Goal: Task Accomplishment & Management: Use online tool/utility

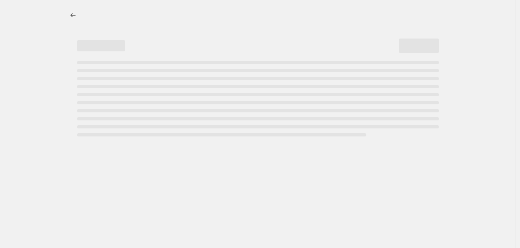
select select "percentage"
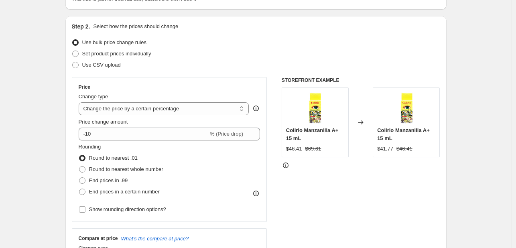
scroll to position [80, 0]
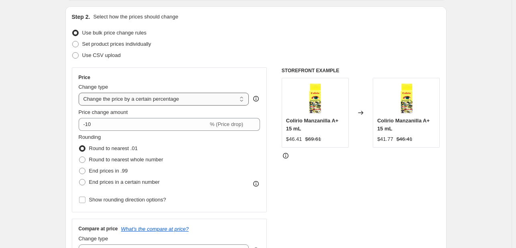
click at [155, 101] on select "Change the price to a certain amount Change the price by a certain amount Chang…" at bounding box center [164, 99] width 170 height 13
click at [156, 101] on select "Change the price to a certain amount Change the price by a certain amount Chang…" at bounding box center [164, 99] width 170 height 13
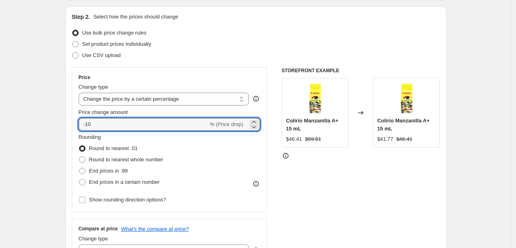
drag, startPoint x: 93, startPoint y: 128, endPoint x: 80, endPoint y: 127, distance: 13.3
click at [80, 127] on div "Price Change type Change the price to a certain amount Change the price by a ce…" at bounding box center [169, 139] width 195 height 145
type input "13.33"
click at [187, 81] on div "Price Change type Change the price to a certain amount Change the price by a ce…" at bounding box center [170, 139] width 182 height 131
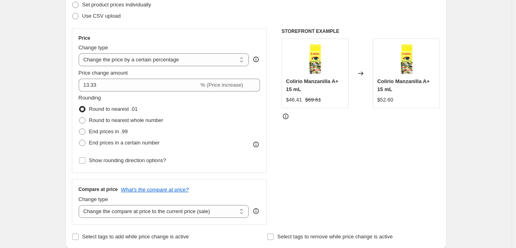
scroll to position [160, 0]
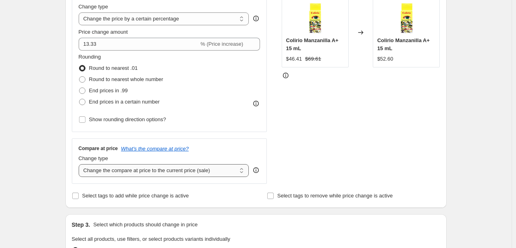
click at [214, 170] on select "Change the compare at price to the current price (sale) Change the compare at p…" at bounding box center [164, 170] width 170 height 13
select select "percentage"
click at [80, 164] on select "Change the compare at price to the current price (sale) Change the compare at p…" at bounding box center [164, 170] width 170 height 13
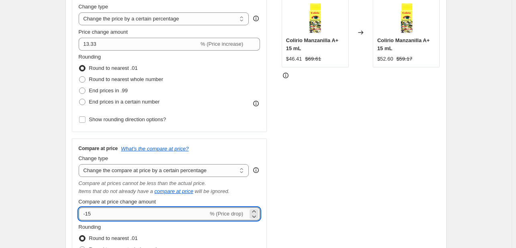
click at [139, 217] on input "-15" at bounding box center [144, 213] width 130 height 13
paste input "13.33"
type input "13.33"
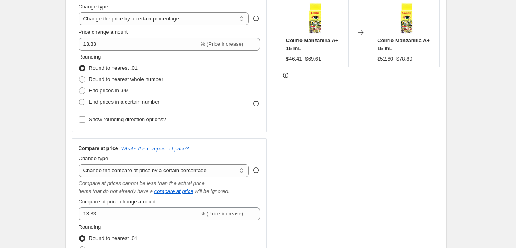
click at [360, 200] on div "STOREFRONT EXAMPLE [PERSON_NAME] A+ 15 mL $46.41 $69.61 Changed to Colirio Manz…" at bounding box center [361, 144] width 158 height 315
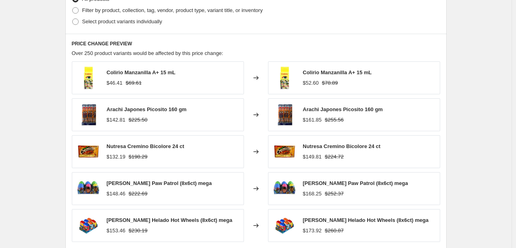
scroll to position [521, 0]
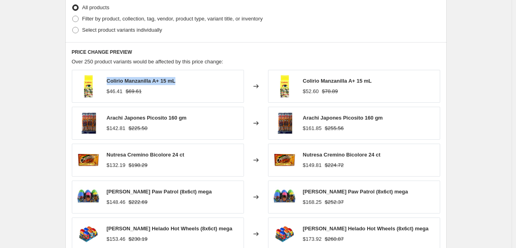
drag, startPoint x: 188, startPoint y: 83, endPoint x: 109, endPoint y: 81, distance: 79.0
click at [109, 81] on div "Colirio Manzanilla A+ 15 mL $46.41 $69.61" at bounding box center [158, 86] width 172 height 33
copy span "Colirio Manzanilla A+ 15 mL"
drag, startPoint x: 126, startPoint y: 91, endPoint x: 111, endPoint y: 92, distance: 14.0
click at [111, 92] on div "$46.41 $69.61" at bounding box center [141, 91] width 69 height 8
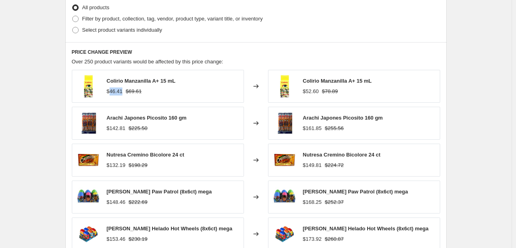
copy span "46.41"
drag, startPoint x: 322, startPoint y: 90, endPoint x: 306, endPoint y: 93, distance: 16.8
click at [306, 93] on div "$52.60 $78.89" at bounding box center [337, 91] width 69 height 8
copy span "$52.60"
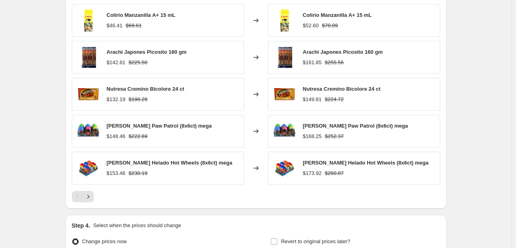
scroll to position [671, 0]
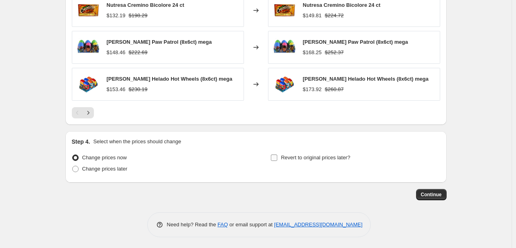
click at [337, 154] on span "Revert to original prices later?" at bounding box center [315, 157] width 69 height 6
click at [277, 154] on input "Revert to original prices later?" at bounding box center [274, 157] width 6 height 6
checkbox input "true"
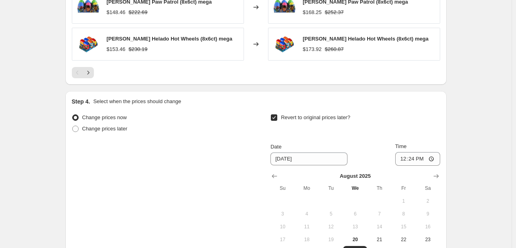
scroll to position [751, 0]
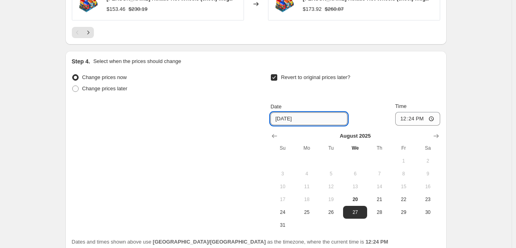
click at [288, 115] on input "[DATE]" at bounding box center [308, 118] width 77 height 13
type input "[DATE]"
click at [252, 115] on div "Change prices now Change prices later Revert to original prices later? Date [DA…" at bounding box center [256, 152] width 368 height 160
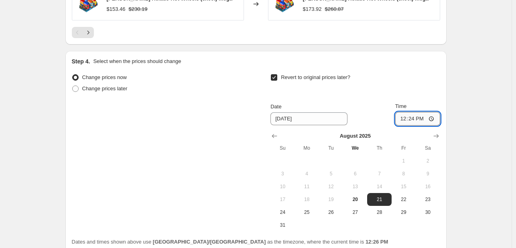
click at [417, 116] on input "12:24" at bounding box center [417, 119] width 45 height 14
click at [412, 118] on input "12:24" at bounding box center [417, 119] width 45 height 14
click at [402, 118] on input "12:24" at bounding box center [417, 119] width 45 height 14
type input "22:59"
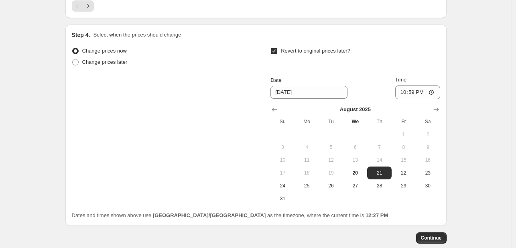
scroll to position [791, 0]
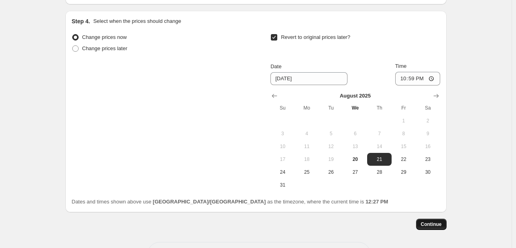
click at [439, 219] on button "Continue" at bounding box center [431, 224] width 30 height 11
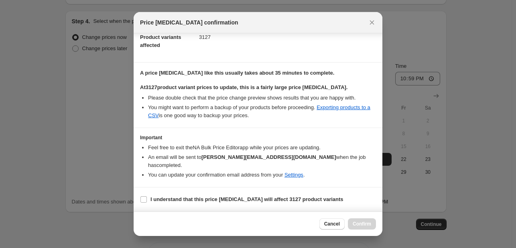
scroll to position [100, 0]
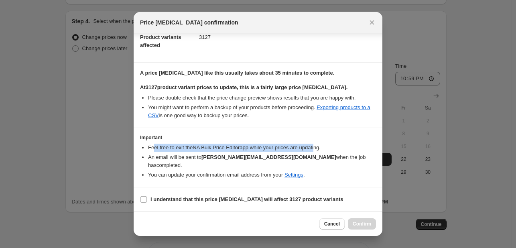
drag, startPoint x: 154, startPoint y: 153, endPoint x: 327, endPoint y: 157, distance: 172.9
click at [327, 152] on li "Feel free to exit the NA Bulk Price Editor app while your prices are updating." at bounding box center [262, 148] width 228 height 8
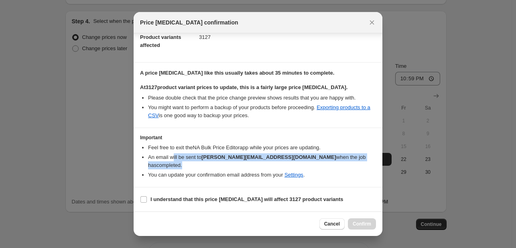
drag, startPoint x: 174, startPoint y: 164, endPoint x: 342, endPoint y: 164, distance: 168.0
click at [342, 164] on li "An email will be sent to [PERSON_NAME][EMAIL_ADDRESS][DOMAIN_NAME] when the job…" at bounding box center [262, 161] width 228 height 16
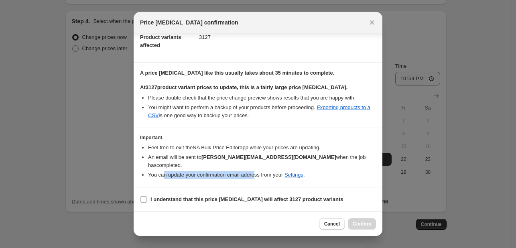
drag, startPoint x: 165, startPoint y: 174, endPoint x: 263, endPoint y: 176, distance: 97.9
click at [263, 176] on li "You can update your confirmation email address from your Settings ." at bounding box center [262, 175] width 228 height 8
click at [248, 203] on span "I understand that this price [MEDICAL_DATA] will affect 3127 product variants" at bounding box center [246, 199] width 193 height 8
click at [147, 203] on input "I understand that this price [MEDICAL_DATA] will affect 3127 product variants" at bounding box center [143, 199] width 6 height 6
checkbox input "true"
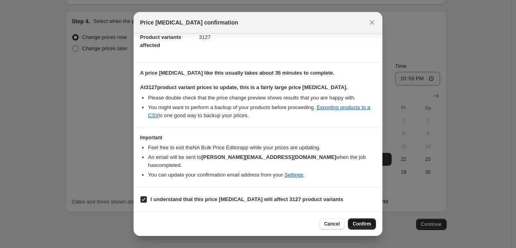
click at [369, 222] on span "Confirm" at bounding box center [362, 224] width 18 height 6
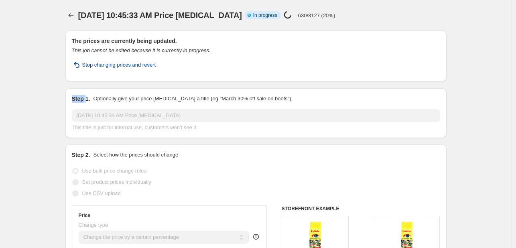
click at [150, 64] on span "Stop changing prices and revert" at bounding box center [119, 65] width 74 height 8
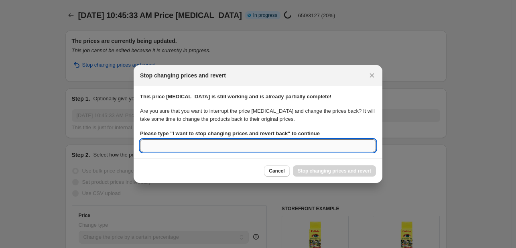
click at [314, 145] on input "Please type " I want to stop changing prices and revert back " to continue" at bounding box center [258, 145] width 236 height 13
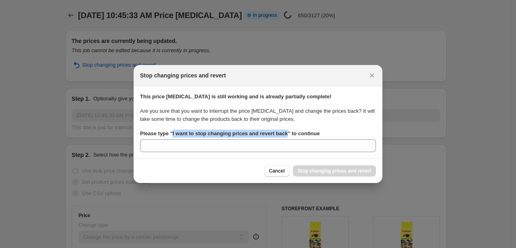
drag, startPoint x: 290, startPoint y: 135, endPoint x: 173, endPoint y: 133, distance: 117.1
click at [173, 133] on b "Please type " I want to stop changing prices and revert back " to continue" at bounding box center [230, 133] width 180 height 6
copy b "I want to stop changing prices and revert back"
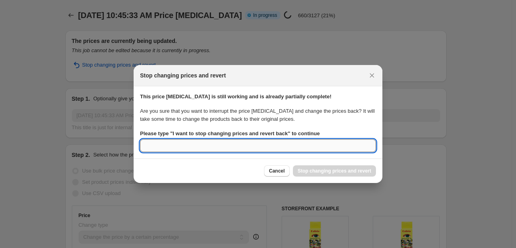
click at [182, 150] on input "Please type " I want to stop changing prices and revert back " to continue" at bounding box center [258, 145] width 236 height 13
paste input "I want to stop changing prices and revert back"
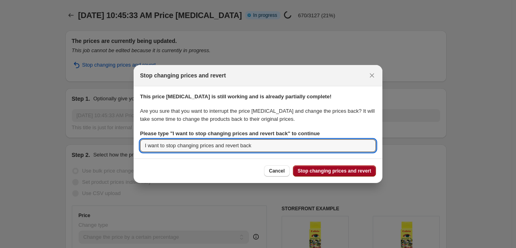
type input "I want to stop changing prices and revert back"
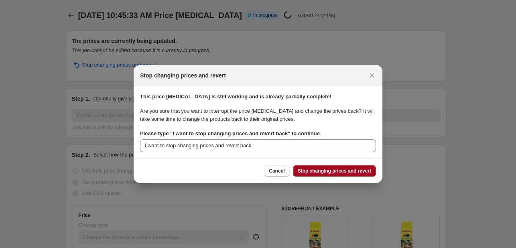
click at [335, 172] on span "Stop changing prices and revert" at bounding box center [334, 171] width 73 height 6
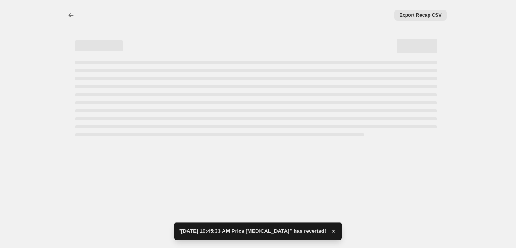
select select "percentage"
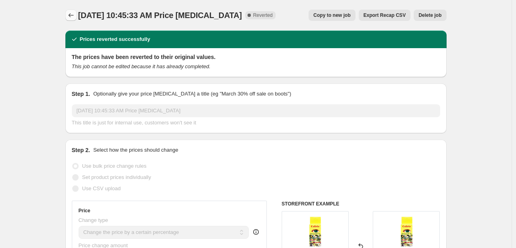
click at [73, 16] on icon "Price change jobs" at bounding box center [71, 15] width 8 height 8
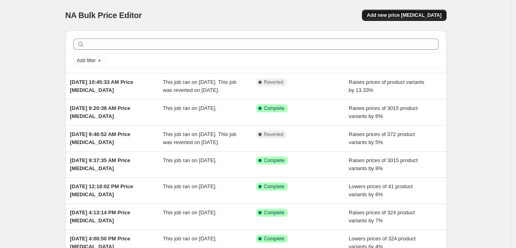
click at [410, 16] on span "Add new price [MEDICAL_DATA]" at bounding box center [404, 15] width 75 height 6
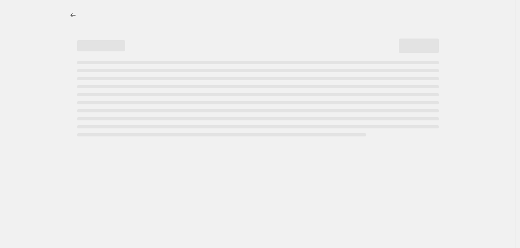
select select "percentage"
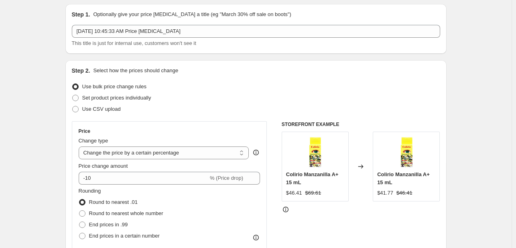
scroll to position [40, 0]
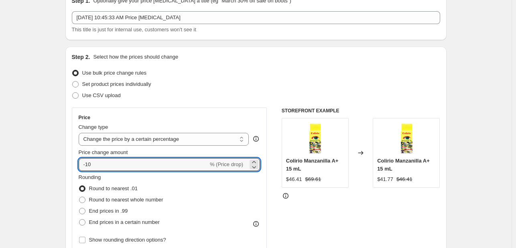
drag, startPoint x: 83, startPoint y: 166, endPoint x: 58, endPoint y: 166, distance: 25.7
type input "13.33"
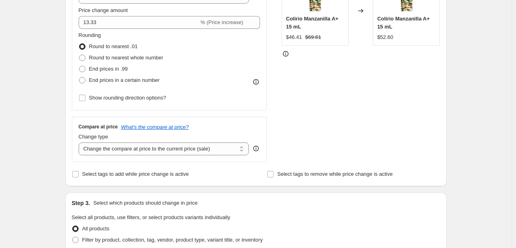
scroll to position [201, 0]
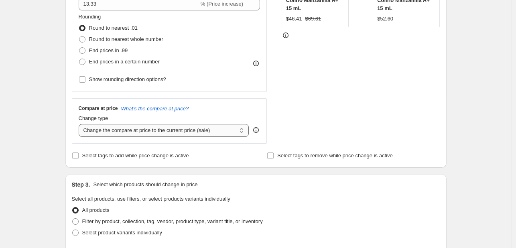
click at [112, 132] on select "Change the compare at price to the current price (sale) Change the compare at p…" at bounding box center [164, 130] width 170 height 13
select select "percentage"
click at [80, 124] on select "Change the compare at price to the current price (sale) Change the compare at p…" at bounding box center [164, 130] width 170 height 13
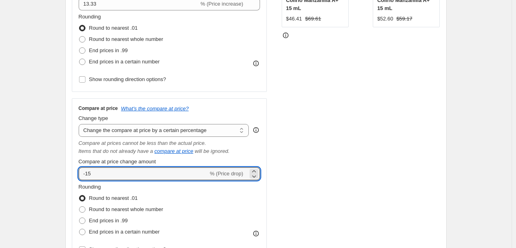
drag, startPoint x: 164, startPoint y: 174, endPoint x: 50, endPoint y: 170, distance: 114.8
type input "13.33"
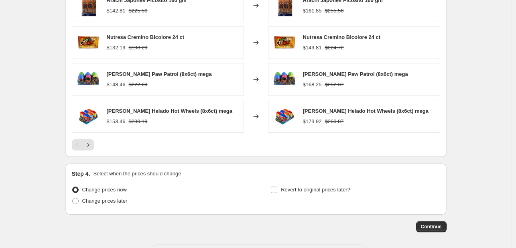
scroll to position [671, 0]
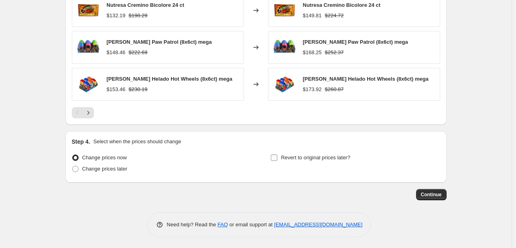
click at [310, 156] on span "Revert to original prices later?" at bounding box center [315, 157] width 69 height 6
click at [277, 156] on input "Revert to original prices later?" at bounding box center [274, 157] width 6 height 6
checkbox input "true"
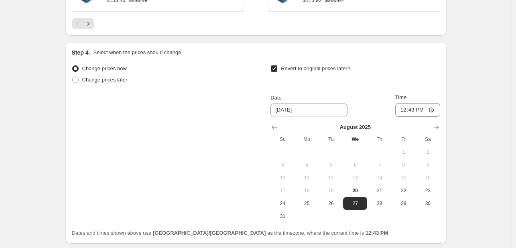
scroll to position [791, 0]
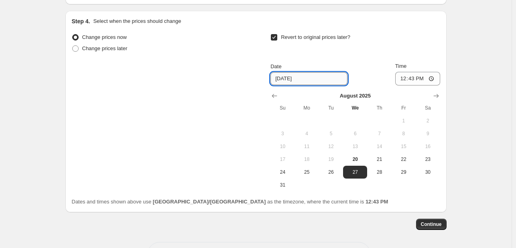
click at [297, 79] on input "[DATE]" at bounding box center [308, 78] width 77 height 13
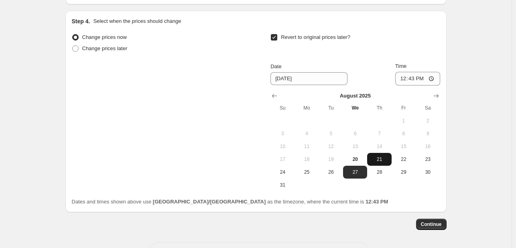
click at [376, 156] on span "21" at bounding box center [379, 159] width 18 height 6
type input "[DATE]"
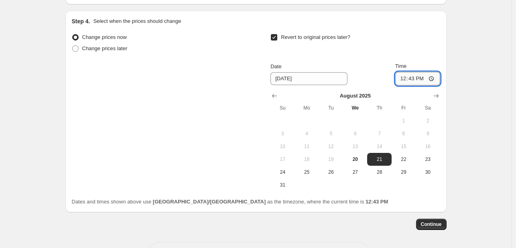
click at [414, 77] on input "12:43" at bounding box center [417, 79] width 45 height 14
type input "12:29"
click at [440, 225] on span "Continue" at bounding box center [431, 224] width 21 height 6
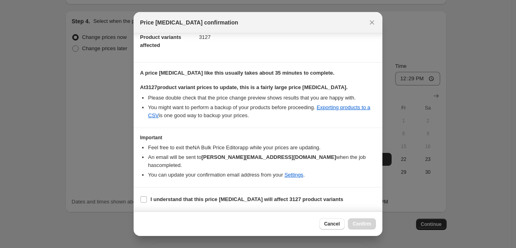
scroll to position [100, 0]
click at [237, 196] on b "I understand that this price [MEDICAL_DATA] will affect 3127 product variants" at bounding box center [246, 199] width 193 height 6
click at [147, 196] on input "I understand that this price [MEDICAL_DATA] will affect 3127 product variants" at bounding box center [143, 199] width 6 height 6
checkbox input "true"
click at [356, 224] on span "Confirm" at bounding box center [362, 224] width 18 height 6
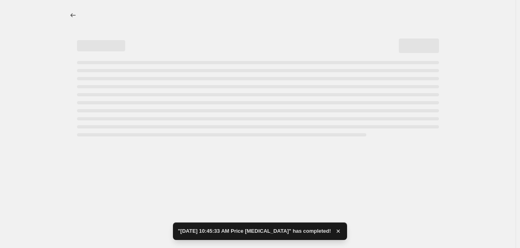
select select "percentage"
